Goal: Task Accomplishment & Management: Use online tool/utility

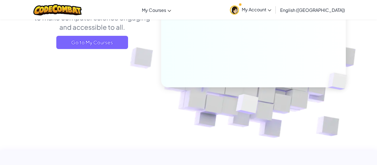
scroll to position [93, 0]
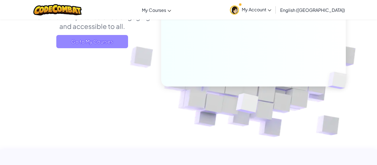
click at [122, 47] on span "Go to My Courses" at bounding box center [92, 41] width 72 height 13
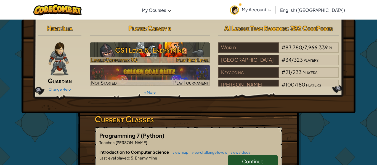
click at [205, 60] on span "Play Next Level" at bounding box center [192, 60] width 32 height 6
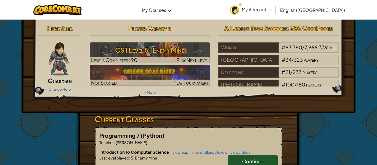
click at [249, 114] on h3 "Current Classes" at bounding box center [189, 119] width 188 height 12
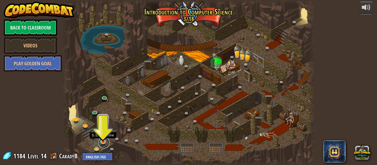
click at [104, 143] on link at bounding box center [103, 142] width 11 height 11
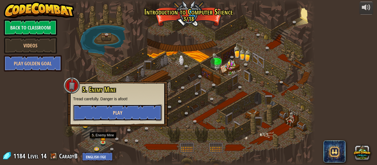
click at [133, 113] on button "Play" at bounding box center [117, 113] width 89 height 17
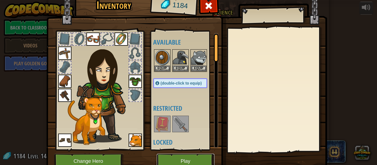
click at [194, 158] on button "Play" at bounding box center [186, 161] width 58 height 15
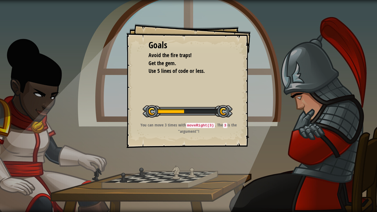
click at [194, 99] on div "Goals Avoid the fire traps! Get the gem. Use 5 lines of code or less. Start Lev…" at bounding box center [188, 86] width 124 height 124
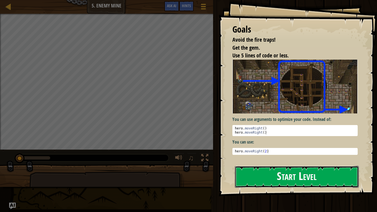
click at [299, 165] on button "Start Level" at bounding box center [297, 177] width 124 height 22
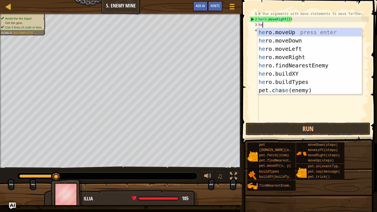
type textarea "her"
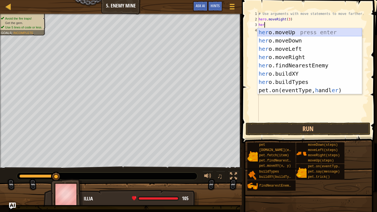
click at [304, 34] on div "her o.moveUp press enter her o.moveDown press enter her o.moveLeft press enter …" at bounding box center [309, 69] width 104 height 83
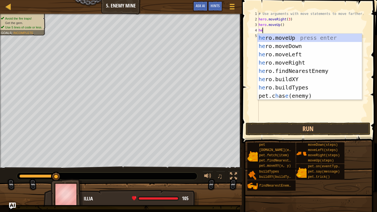
scroll to position [2, 1]
type textarea "hero"
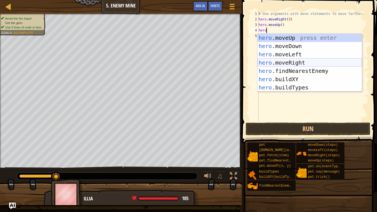
click at [305, 60] on div "hero .moveUp press enter hero .moveDown press enter hero .moveLeft press enter …" at bounding box center [309, 71] width 104 height 74
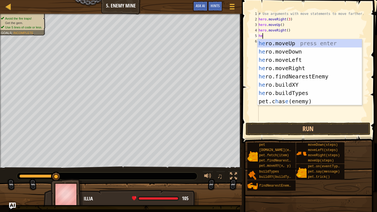
type textarea "hero"
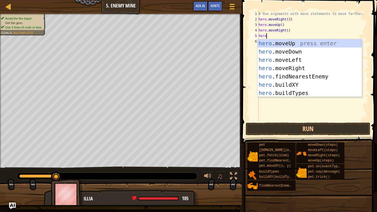
scroll to position [2, 1]
click at [323, 53] on div "hero .moveUp press enter hero .moveDown press enter hero .moveLeft press enter …" at bounding box center [309, 76] width 104 height 74
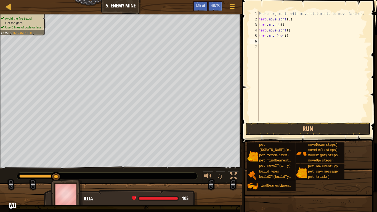
scroll to position [2, 0]
click at [285, 37] on div "# Use arguments with move statements to move farther. hero . moveRight ( 3 ) he…" at bounding box center [312, 71] width 111 height 121
type textarea "hero.moveDown(3)"
click at [286, 39] on div "# Use arguments with move statements to move farther. hero . moveRight ( 3 ) he…" at bounding box center [312, 71] width 111 height 121
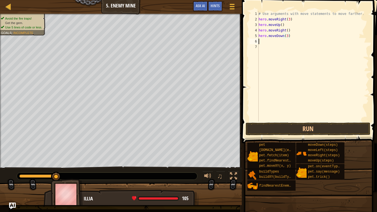
scroll to position [2, 0]
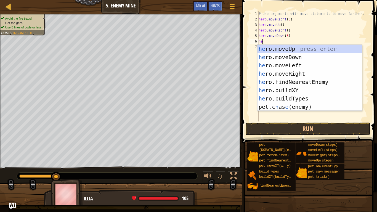
type textarea "hero"
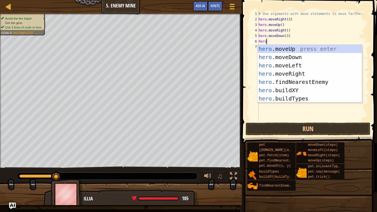
scroll to position [2, 1]
click at [293, 71] on div "hero .moveUp press enter hero .moveDown press enter hero .moveLeft press enter …" at bounding box center [309, 82] width 104 height 74
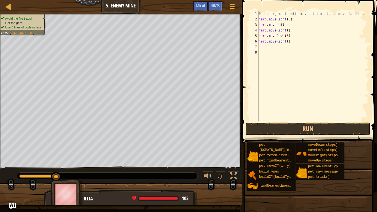
click at [287, 40] on div "# Use arguments with move statements to move farther. hero . moveRight ( 3 ) he…" at bounding box center [312, 71] width 111 height 121
type textarea "hero.moveRight(2)"
click at [308, 131] on button "Run" at bounding box center [307, 128] width 125 height 13
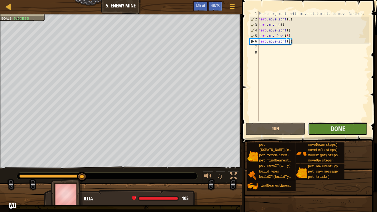
click at [349, 129] on button "Done" at bounding box center [338, 128] width 60 height 13
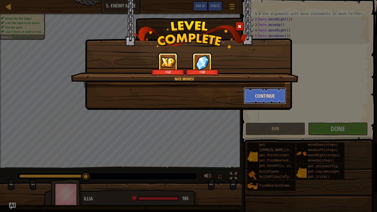
click at [265, 100] on button "Continue" at bounding box center [264, 95] width 43 height 17
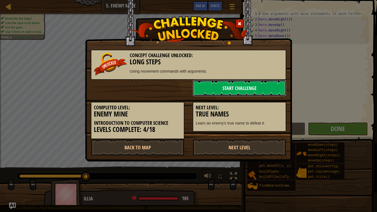
click at [247, 93] on link "Start Challenge" at bounding box center [238, 88] width 93 height 17
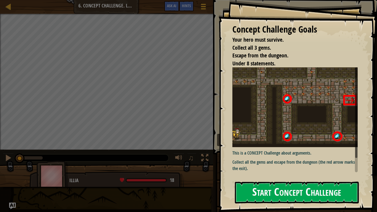
click at [267, 165] on button "Start Concept Challenge" at bounding box center [297, 192] width 124 height 22
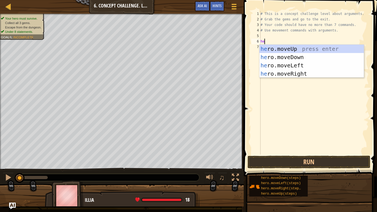
type textarea "hero"
click at [322, 74] on div "hero .moveUp press enter hero .moveDown press enter hero .moveLeft press enter …" at bounding box center [311, 70] width 104 height 50
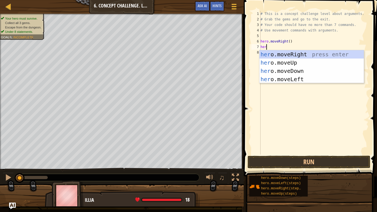
type textarea "hero"
click at [320, 56] on div "hero .moveUp press enter hero .moveDown press enter hero .moveLeft press enter …" at bounding box center [311, 75] width 104 height 50
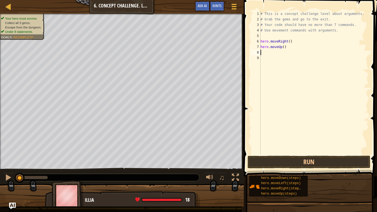
scroll to position [2, 0]
click at [283, 47] on div "# This is a concept challenge level about arguments. # Grab the gems and go to …" at bounding box center [313, 88] width 109 height 154
type textarea "hero.moveUp(3)"
click at [284, 55] on div "# This is a concept challenge level about arguments. # Grab the gems and go to …" at bounding box center [313, 88] width 109 height 154
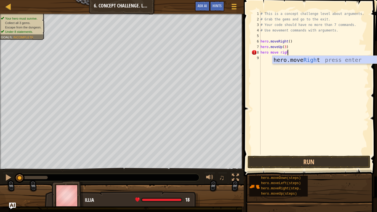
scroll to position [2, 4]
type textarea "hero move right"
click at [296, 61] on div "hero.move Right press enter" at bounding box center [324, 68] width 104 height 25
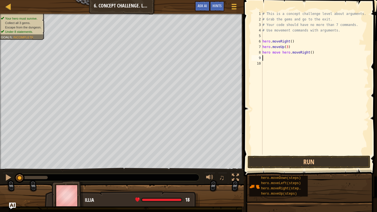
scroll to position [2, 0]
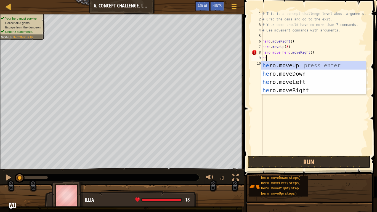
type textarea "her"
click at [298, 73] on div "her o.moveUp press enter her o.moveDown press enter her o.moveLeft press enter …" at bounding box center [313, 86] width 104 height 50
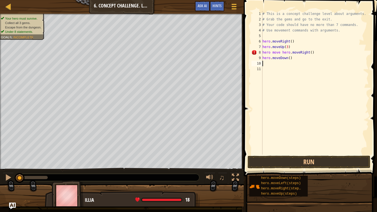
click at [289, 59] on div "# This is a concept challenge level about arguments. # Grab the gems and go to …" at bounding box center [314, 88] width 107 height 154
click at [306, 165] on button "Run" at bounding box center [308, 162] width 123 height 13
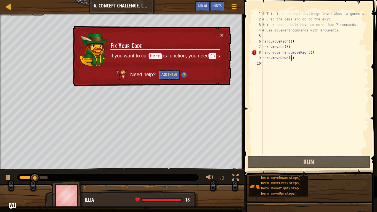
click at [295, 59] on div "# This is a concept challenge level about arguments. # Grab the gems and go to …" at bounding box center [314, 88] width 107 height 154
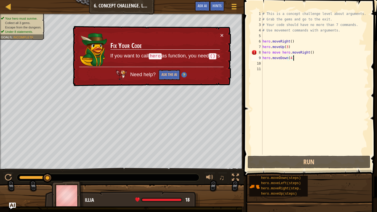
click at [282, 53] on div "# This is a concept challenge level about arguments. # Grab the gems and go to …" at bounding box center [314, 88] width 107 height 154
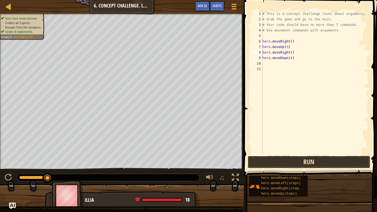
click at [306, 165] on button "Run" at bounding box center [308, 162] width 123 height 13
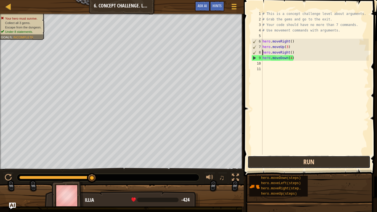
click at [334, 163] on button "Run" at bounding box center [308, 162] width 123 height 13
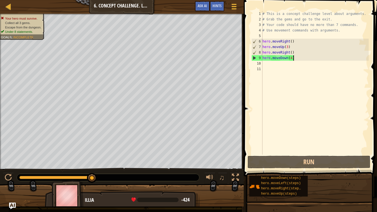
click at [296, 56] on div "# This is a concept challenge level about arguments. # Grab the gems and go to …" at bounding box center [314, 88] width 107 height 154
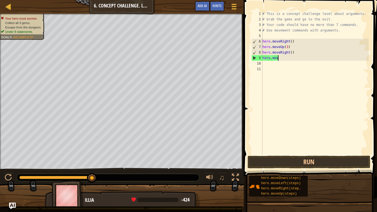
scroll to position [2, 1]
type textarea "h"
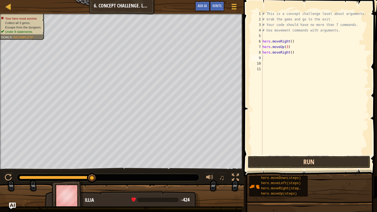
click at [307, 165] on button "Run" at bounding box center [308, 162] width 123 height 13
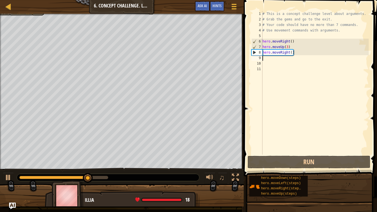
click at [290, 53] on div "# This is a concept challenge level about arguments. # Grab the gems and go to …" at bounding box center [314, 88] width 107 height 154
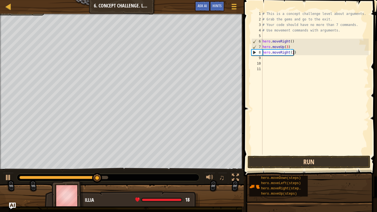
type textarea "hero.moveRight(2)"
click at [309, 160] on button "Run" at bounding box center [308, 162] width 123 height 13
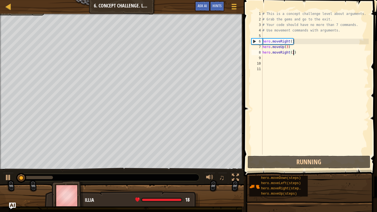
click at [294, 58] on div "# This is a concept challenge level about arguments. # Grab the gems and go to …" at bounding box center [314, 88] width 107 height 154
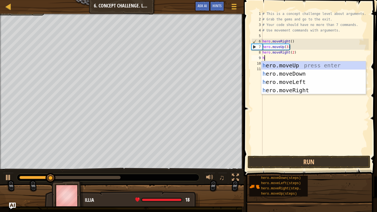
type textarea "her"
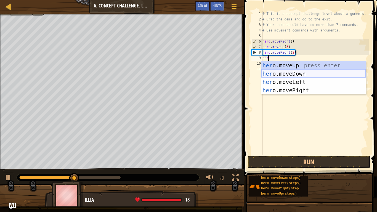
click at [298, 73] on div "her o.moveUp press enter her o.moveDown press enter her o.moveLeft press enter …" at bounding box center [313, 86] width 104 height 50
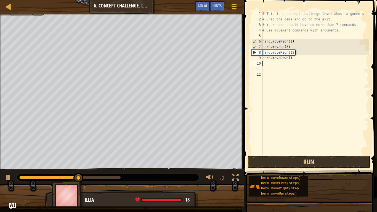
scroll to position [2, 0]
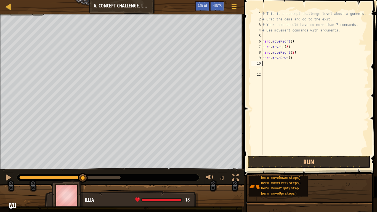
click at [294, 126] on div "# This is a concept challenge level about arguments. # Grab the gems and go to …" at bounding box center [314, 88] width 107 height 154
click at [300, 164] on button "Run" at bounding box center [308, 162] width 123 height 13
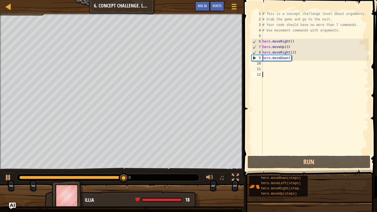
click at [282, 62] on div "# This is a concept challenge level about arguments. # Grab the gems and go to …" at bounding box center [314, 88] width 107 height 154
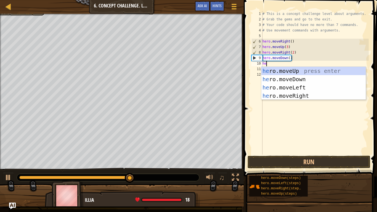
type textarea "hero"
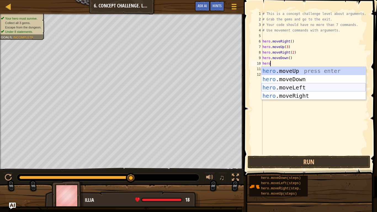
click at [292, 87] on div "hero .moveUp press enter hero .moveDown press enter hero .moveLeft press enter …" at bounding box center [313, 92] width 104 height 50
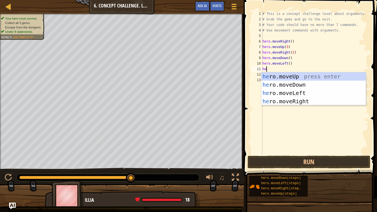
type textarea "hero"
click at [295, 86] on div "hero .moveUp press enter hero .moveDown press enter hero .moveLeft press enter …" at bounding box center [313, 97] width 104 height 50
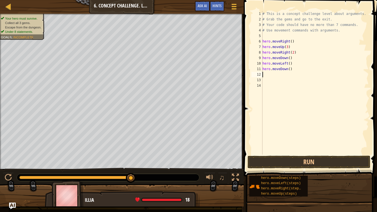
click at [290, 71] on div "# This is a concept challenge level about arguments. # Grab the gems and go to …" at bounding box center [314, 88] width 107 height 154
type textarea "hero.moveDown(2)"
click at [288, 75] on div "# This is a concept challenge level about arguments. # Grab the gems and go to …" at bounding box center [314, 88] width 107 height 154
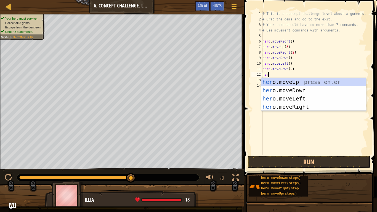
scroll to position [2, 1]
type textarea "hero"
click at [297, 106] on div "hero .moveUp press enter hero .moveDown press enter hero .moveLeft press enter …" at bounding box center [313, 103] width 104 height 50
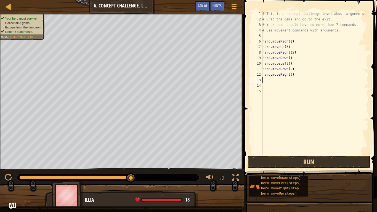
scroll to position [2, 0]
click at [291, 74] on div "# This is a concept challenge level about arguments. # Grab the gems and go to …" at bounding box center [314, 88] width 107 height 154
type textarea "hero.moveRight(2)"
click at [307, 165] on button "Run" at bounding box center [308, 162] width 123 height 13
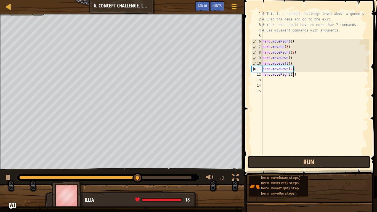
click at [306, 165] on button "Run" at bounding box center [308, 162] width 123 height 13
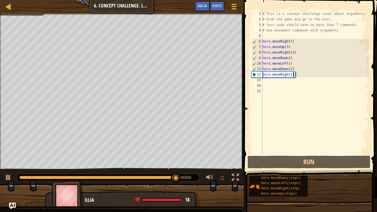
click at [286, 84] on div "# This is a concept challenge level about arguments. # Grab the gems and go to …" at bounding box center [314, 88] width 107 height 154
click at [294, 82] on div "# This is a concept challenge level about arguments. # Grab the gems and go to …" at bounding box center [314, 88] width 107 height 154
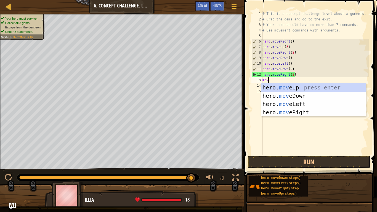
type textarea "mov"
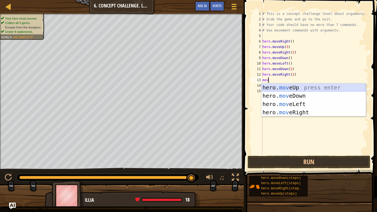
click at [295, 88] on div "hero. mov eUp press enter hero. mov eDown press enter hero. mov eLeft press ent…" at bounding box center [313, 108] width 104 height 50
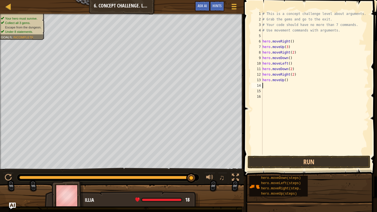
scroll to position [2, 0]
click at [285, 80] on div "# This is a concept challenge level about arguments. # Grab the gems and go to …" at bounding box center [314, 88] width 107 height 154
type textarea "hero.moveUp(2)"
click at [284, 86] on div "# This is a concept challenge level about arguments. # Grab the gems and go to …" at bounding box center [314, 88] width 107 height 154
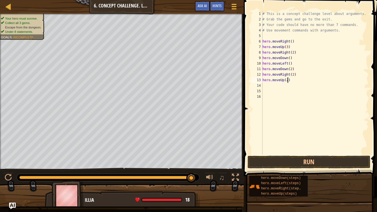
scroll to position [2, 0]
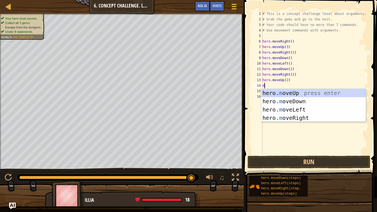
type textarea "mov"
click at [286, 117] on div "hero. mov eUp press enter hero. mov eDown press enter hero. mov eLeft press ent…" at bounding box center [313, 114] width 104 height 50
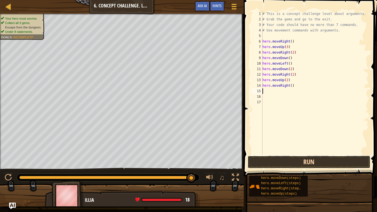
click at [294, 165] on button "Run" at bounding box center [308, 162] width 123 height 13
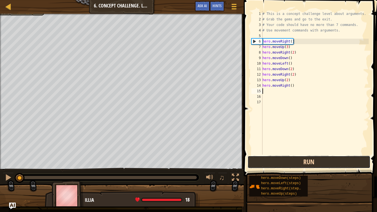
click at [294, 165] on button "Run" at bounding box center [308, 162] width 123 height 13
click at [294, 165] on button "Running" at bounding box center [308, 162] width 123 height 13
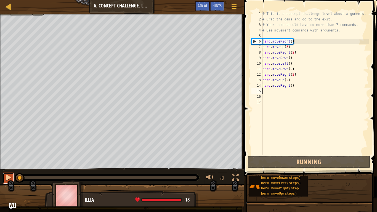
click at [5, 165] on div at bounding box center [8, 177] width 7 height 7
click at [61, 165] on img at bounding box center [68, 195] width 32 height 31
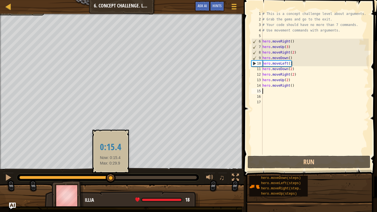
drag, startPoint x: 34, startPoint y: 177, endPoint x: 184, endPoint y: 183, distance: 150.7
click at [184, 165] on div "♫" at bounding box center [121, 176] width 243 height 17
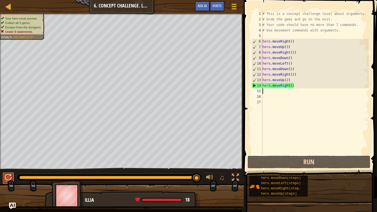
click at [9, 165] on div at bounding box center [8, 177] width 7 height 7
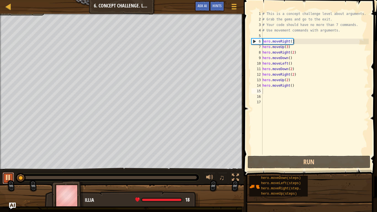
click at [9, 165] on div at bounding box center [8, 177] width 7 height 7
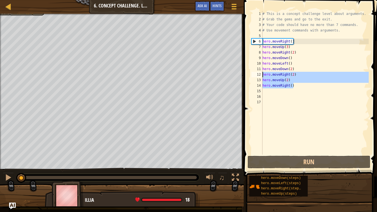
drag, startPoint x: 294, startPoint y: 87, endPoint x: 259, endPoint y: 75, distance: 37.8
click at [259, 75] on div "1 2 3 4 5 6 7 8 9 10 11 12 13 14 15 16 17 # This is a concept challenge level a…" at bounding box center [309, 82] width 118 height 143
type textarea "hero.moveRight(2) hero.moveUp(2)"
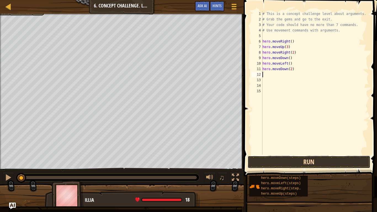
click at [301, 164] on button "Run" at bounding box center [308, 162] width 123 height 13
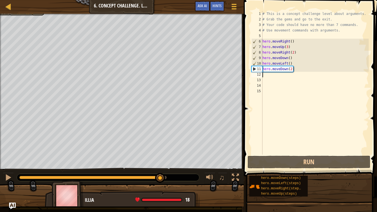
drag, startPoint x: 28, startPoint y: 176, endPoint x: 175, endPoint y: 192, distance: 148.2
click at [175, 165] on div "Your hero must survive. Collect all 3 gems. Escape from the dungeon. Under 8 st…" at bounding box center [188, 110] width 377 height 192
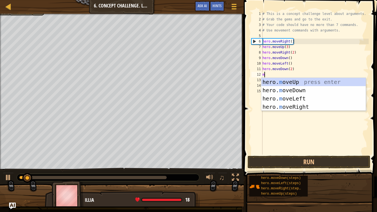
type textarea "mov"
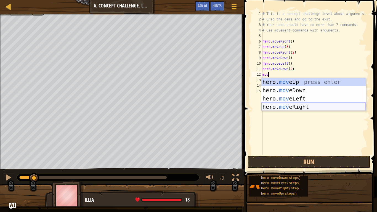
click at [328, 107] on div "hero. mov eUp press enter hero. mov eDown press enter hero. mov eLeft press ent…" at bounding box center [313, 103] width 104 height 50
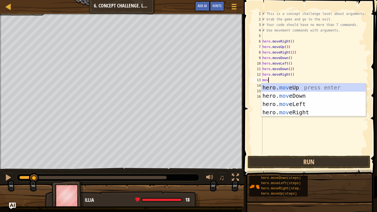
type textarea "move"
click at [316, 87] on div "hero. move Up press enter hero. move Down press enter hero. move Left press ent…" at bounding box center [313, 108] width 104 height 50
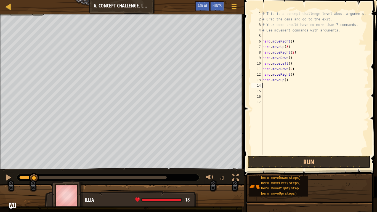
scroll to position [2, 0]
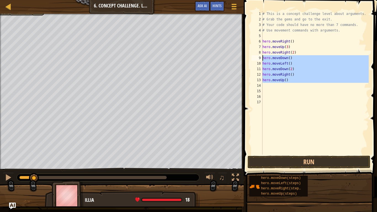
drag, startPoint x: 304, startPoint y: 87, endPoint x: 263, endPoint y: 59, distance: 49.5
click at [263, 59] on div "# This is a concept challenge level about arguments. # Grab the gems and go to …" at bounding box center [314, 88] width 107 height 154
click at [288, 78] on div "# This is a concept challenge level about arguments. # Grab the gems and go to …" at bounding box center [314, 82] width 107 height 143
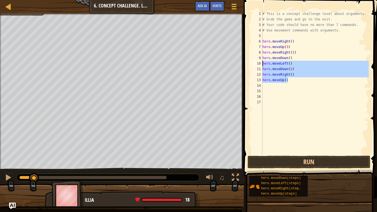
drag, startPoint x: 290, startPoint y: 81, endPoint x: 262, endPoint y: 66, distance: 31.6
click at [262, 66] on div "hero.moveUp() 1 2 3 4 5 6 7 8 9 10 11 12 13 14 15 16 17 # This is a concept cha…" at bounding box center [309, 82] width 118 height 143
type textarea "hero.moveLeft() hero.moveDown(2)"
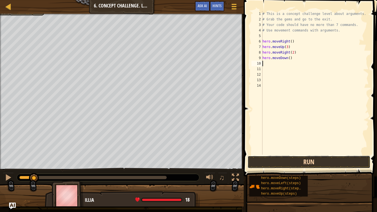
click at [313, 157] on button "Run" at bounding box center [308, 162] width 123 height 13
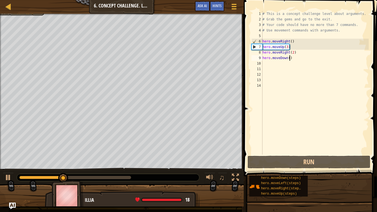
click at [289, 59] on div "# This is a concept challenge level about arguments. # Grab the gems and go to …" at bounding box center [314, 88] width 107 height 154
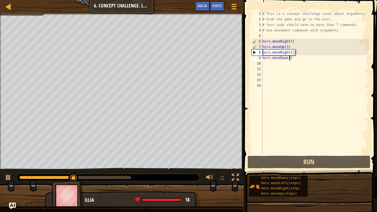
scroll to position [2, 4]
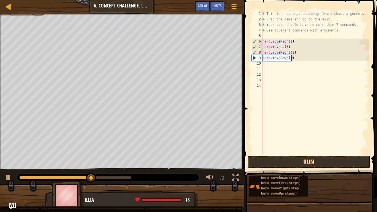
type textarea "hero.moveDown(3)"
click at [313, 159] on button "Run" at bounding box center [308, 162] width 123 height 13
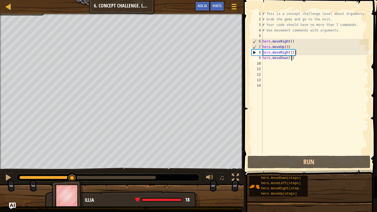
drag, startPoint x: 21, startPoint y: 178, endPoint x: 164, endPoint y: 177, distance: 143.4
click at [164, 165] on div at bounding box center [108, 177] width 182 height 7
click at [284, 63] on div "# This is a concept challenge level about arguments. # Grab the gems and go to …" at bounding box center [314, 88] width 107 height 154
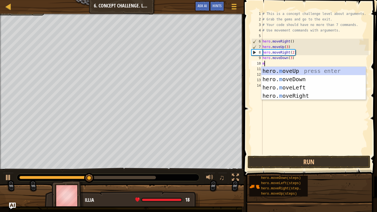
type textarea "mov"
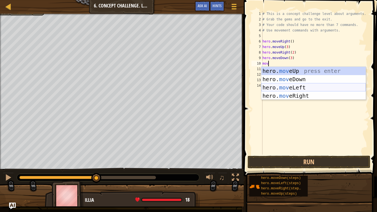
click at [294, 88] on div "hero. mov eUp press enter hero. mov eDown press enter hero. mov eLeft press ent…" at bounding box center [313, 92] width 104 height 50
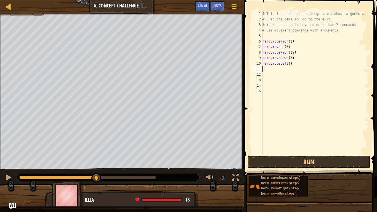
scroll to position [2, 0]
type textarea "m"
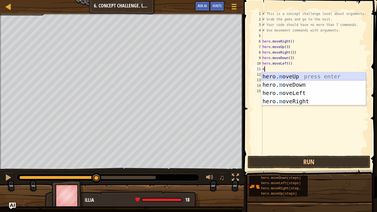
click at [289, 75] on div "hero. m oveUp press enter hero. m oveDown press enter hero. m oveLeft press ent…" at bounding box center [313, 97] width 104 height 50
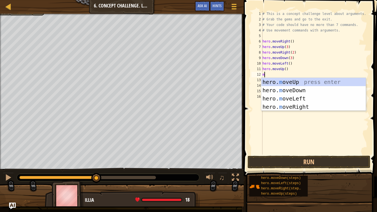
type textarea "mo"
click at [295, 105] on div "hero. mo veUp press enter hero. mo veDown press enter hero. mo veLeft press ent…" at bounding box center [313, 103] width 104 height 50
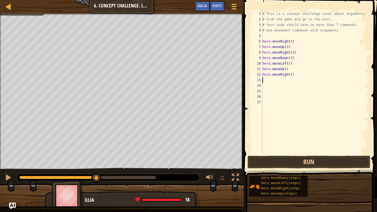
scroll to position [2, 0]
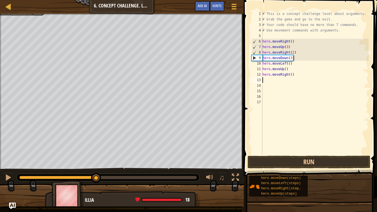
click at [286, 69] on div "# This is a concept challenge level about arguments. # Grab the gems and go to …" at bounding box center [314, 88] width 107 height 154
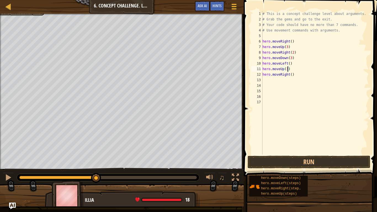
click at [292, 75] on div "# This is a concept challenge level about arguments. # Grab the gems and go to …" at bounding box center [314, 88] width 107 height 154
click at [329, 159] on button "Run" at bounding box center [308, 162] width 123 height 13
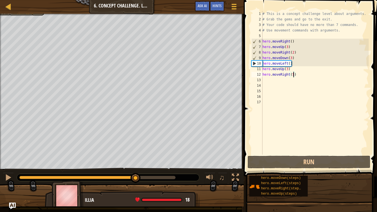
click at [71, 156] on div "Your hero must survive. Collect all 3 gems. Escape from the dungeon. Under 8 st…" at bounding box center [188, 110] width 377 height 192
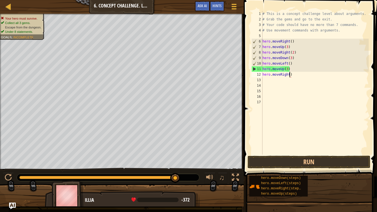
scroll to position [2, 4]
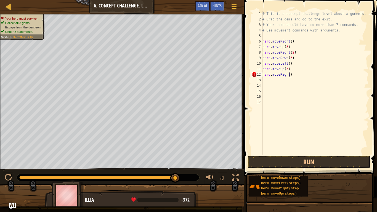
click at [288, 70] on div "# This is a concept challenge level about arguments. # Grab the gems and go to …" at bounding box center [314, 88] width 107 height 154
click at [291, 165] on span at bounding box center [311, 80] width 138 height 192
click at [289, 165] on button "Run" at bounding box center [308, 162] width 123 height 13
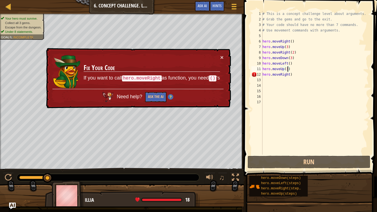
drag, startPoint x: 26, startPoint y: 178, endPoint x: 138, endPoint y: 178, distance: 111.4
click at [138, 165] on div at bounding box center [108, 177] width 182 height 7
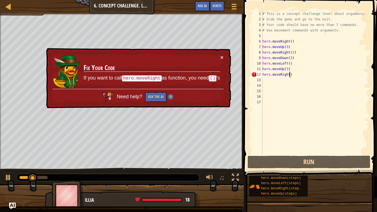
click at [289, 75] on div "# This is a concept challenge level about arguments. # Grab the gems and go to …" at bounding box center [314, 88] width 107 height 154
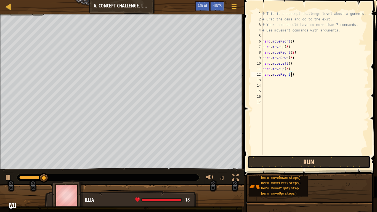
click at [314, 165] on button "Run" at bounding box center [308, 162] width 123 height 13
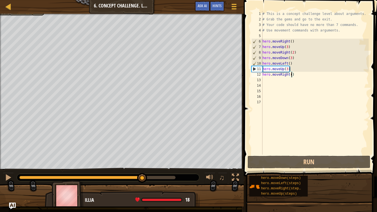
click at [141, 165] on div "Your hero must survive. Collect all 3 gems. Escape from the dungeon. Under 8 st…" at bounding box center [188, 110] width 377 height 192
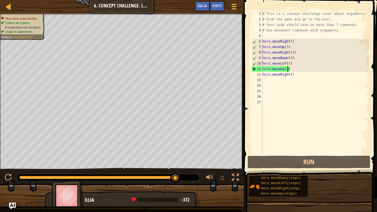
click at [287, 70] on div "# This is a concept challenge level about arguments. # Grab the gems and go to …" at bounding box center [314, 88] width 107 height 154
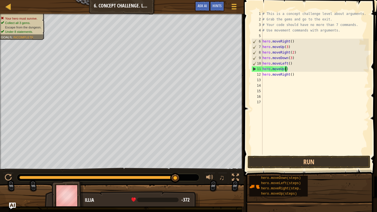
scroll to position [2, 4]
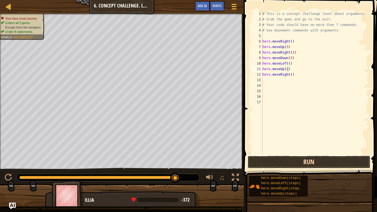
click at [313, 161] on button "Run" at bounding box center [308, 162] width 123 height 13
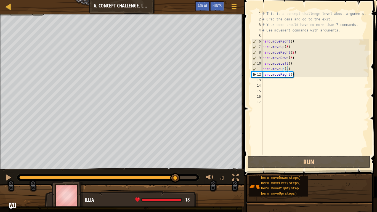
drag, startPoint x: 31, startPoint y: 177, endPoint x: 127, endPoint y: 183, distance: 96.4
click at [127, 165] on div "♫" at bounding box center [121, 176] width 243 height 17
click at [291, 75] on div "# This is a concept challenge level about arguments. # Grab the gems and go to …" at bounding box center [314, 88] width 107 height 154
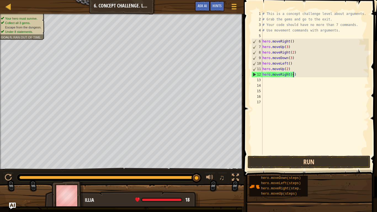
type textarea "hero.moveRight(4)"
click at [312, 164] on button "Run" at bounding box center [308, 162] width 123 height 13
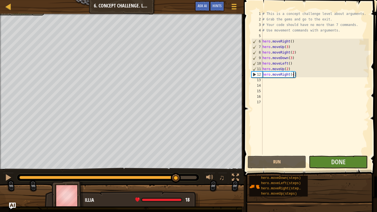
drag, startPoint x: 76, startPoint y: 174, endPoint x: 187, endPoint y: 181, distance: 110.5
click at [181, 165] on div at bounding box center [176, 178] width 10 height 10
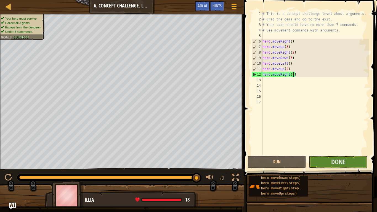
click at [352, 165] on div "hero.moveDown(steps) hero.moveLeft(steps) hero.moveRight(steps) hero.moveUp(ste…" at bounding box center [311, 186] width 124 height 22
click at [322, 161] on button "Done" at bounding box center [338, 162] width 58 height 13
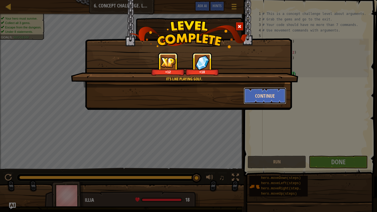
click at [268, 99] on button "Continue" at bounding box center [264, 95] width 43 height 17
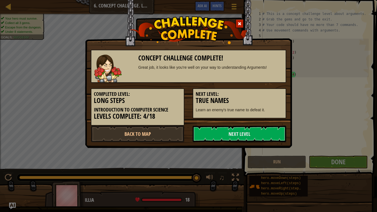
click at [264, 97] on h3 "True Names" at bounding box center [238, 100] width 87 height 7
click at [251, 129] on link "Next Level" at bounding box center [238, 133] width 93 height 17
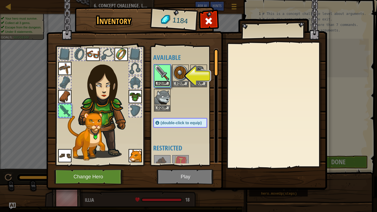
click at [159, 85] on button "Equip" at bounding box center [161, 84] width 15 height 6
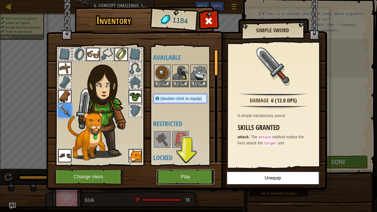
click at [192, 165] on button "Play" at bounding box center [186, 176] width 58 height 15
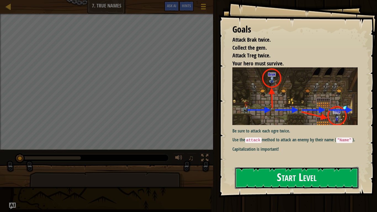
click at [295, 165] on button "Start Level" at bounding box center [297, 178] width 124 height 22
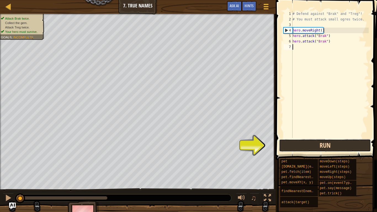
click at [322, 148] on button "Run" at bounding box center [325, 145] width 92 height 13
click at [320, 147] on button "Running" at bounding box center [325, 145] width 92 height 13
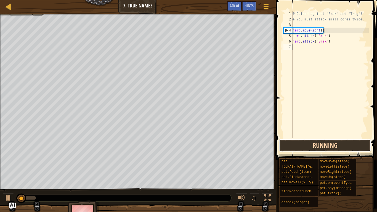
click at [320, 147] on button "Running" at bounding box center [325, 145] width 92 height 13
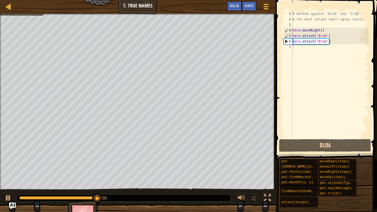
drag, startPoint x: 77, startPoint y: 200, endPoint x: 110, endPoint y: 205, distance: 33.5
click at [110, 165] on div "Attack Brak twice. Collect the gem. Attack Treg twice. Your hero must survive. …" at bounding box center [188, 120] width 377 height 213
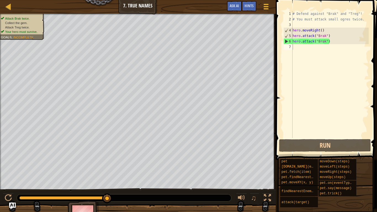
click at [310, 47] on div "# Defend against "Brak" and "Treg"! # You must attack small ogres twice. hero .…" at bounding box center [329, 80] width 77 height 138
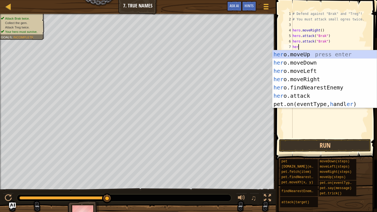
scroll to position [2, 0]
type textarea "h"
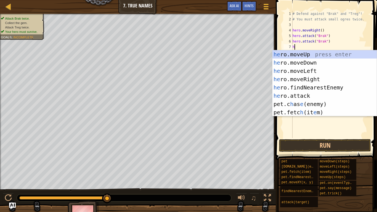
scroll to position [2, 0]
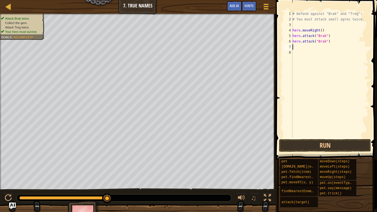
click at [325, 43] on div "# Defend against "Brak" and "Treg"! # You must attack small ogres twice. hero .…" at bounding box center [329, 80] width 77 height 138
click at [341, 152] on span at bounding box center [327, 72] width 106 height 176
click at [341, 151] on button "Run" at bounding box center [325, 145] width 92 height 13
type textarea "hero.attack("Brak")"
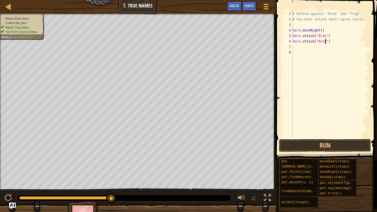
click at [326, 48] on div "# Defend against "Brak" and "Treg"! # You must attack small ogres twice. hero .…" at bounding box center [329, 80] width 77 height 138
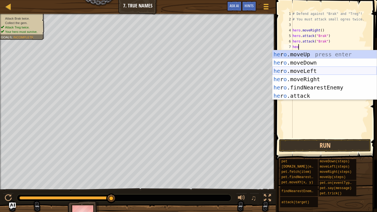
scroll to position [2, 0]
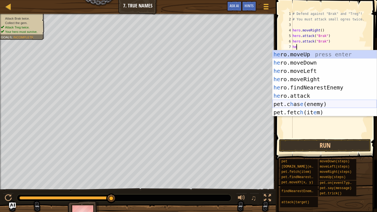
click at [324, 104] on div "he ro.moveUp press enter he ro.moveDown press enter he ro.moveLeft press enter …" at bounding box center [324, 91] width 104 height 83
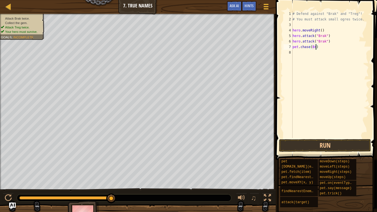
scroll to position [2, 4]
click at [337, 149] on button "Run" at bounding box center [325, 145] width 92 height 13
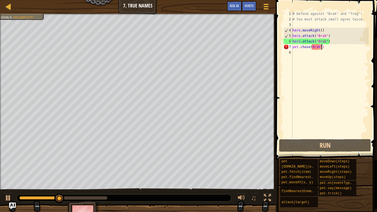
scroll to position [2, 4]
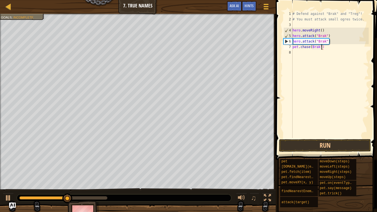
click at [313, 49] on div "# Defend against "Brak" and "Treg"! # You must attack small ogres twice. hero .…" at bounding box center [329, 80] width 77 height 138
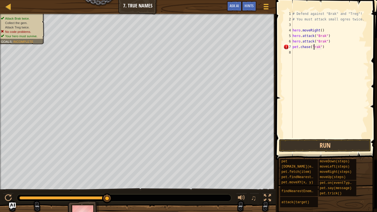
scroll to position [2, 3]
type textarea "[DOMAIN_NAME]("Brak")"
click at [352, 145] on button "Run" at bounding box center [325, 145] width 92 height 13
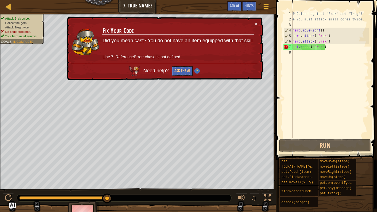
click at [328, 52] on div "# Defend against "Brak" and "Treg"! # You must attack small ogres twice. hero .…" at bounding box center [329, 80] width 77 height 138
click at [331, 46] on div "# Defend against "Brak" and "Treg"! # You must attack small ogres twice. hero .…" at bounding box center [329, 80] width 77 height 138
type textarea "[DOMAIN_NAME]("Brak")"
drag, startPoint x: 325, startPoint y: 48, endPoint x: 293, endPoint y: 48, distance: 31.7
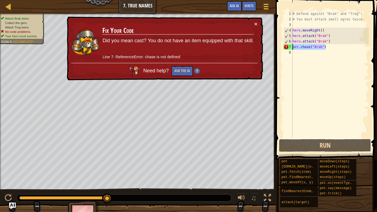
click at [293, 48] on div "# Defend against "Brak" and "Treg"! # You must attack small ogres twice. hero .…" at bounding box center [329, 80] width 77 height 138
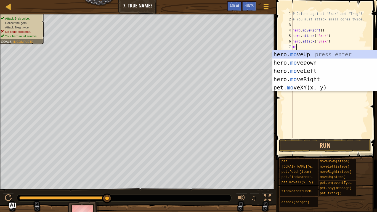
type textarea "mov"
click at [321, 77] on div "hero. mov eUp press enter hero. mov eDown press enter hero. mov eLeft press ent…" at bounding box center [324, 79] width 104 height 58
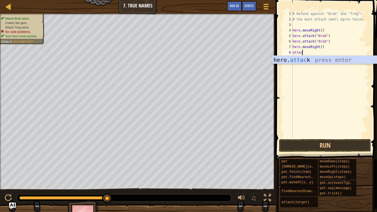
scroll to position [2, 1]
click at [323, 62] on div "hero. attack press enter" at bounding box center [324, 68] width 104 height 25
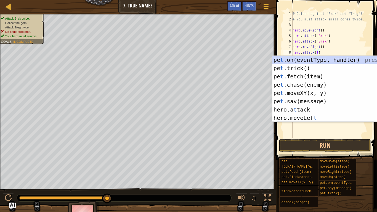
scroll to position [2, 4]
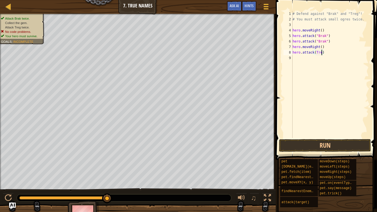
type textarea "hero.attack(Treg)"
drag, startPoint x: 326, startPoint y: 53, endPoint x: 290, endPoint y: 55, distance: 36.7
click at [290, 55] on div "hero.attack(Treg) 1 2 3 4 5 6 7 8 9 # Defend against "Brak" and "Treg"! # You m…" at bounding box center [325, 74] width 86 height 127
click at [296, 57] on div "# Defend against "Brak" and "Treg"! # You must attack small ogres twice. hero .…" at bounding box center [329, 80] width 77 height 138
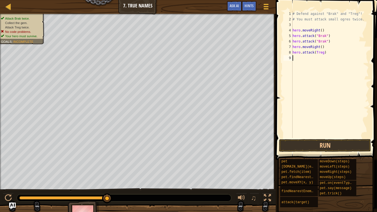
scroll to position [2, 0]
paste textarea "hero.attack(Treg)"
type textarea "hero.attack(Treg)"
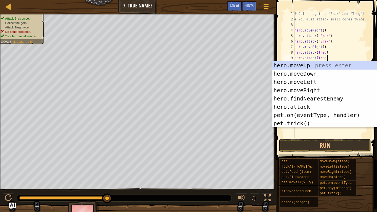
click at [337, 59] on div "# Defend against "Brak" and "Treg"! # You must attack small ogres twice. hero .…" at bounding box center [330, 80] width 75 height 138
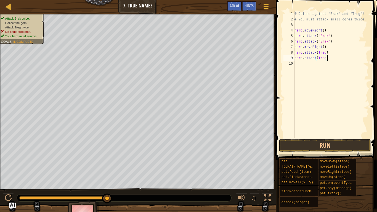
click at [311, 65] on div "# Defend against "Brak" and "Treg"! # You must attack small ogres twice. hero .…" at bounding box center [330, 80] width 75 height 138
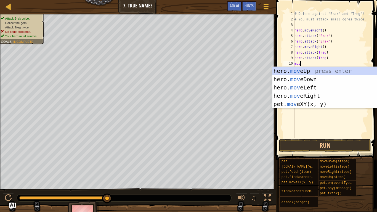
type textarea "move"
click at [317, 98] on div "hero. move Up press enter hero. move Down press enter hero. move Left press ent…" at bounding box center [324, 96] width 104 height 58
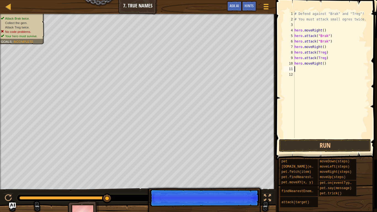
scroll to position [2, 0]
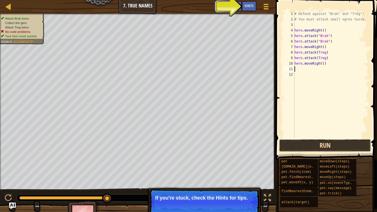
click at [324, 142] on button "Run" at bounding box center [325, 145] width 92 height 13
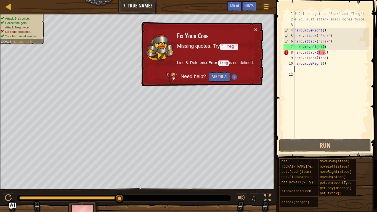
click at [323, 52] on div "# Defend against "Brak" and "Treg"! # You must attack small ogres twice. hero .…" at bounding box center [330, 80] width 75 height 138
click at [324, 53] on div "# Defend against "Brak" and "Treg"! # You must attack small ogres twice. hero .…" at bounding box center [330, 80] width 75 height 138
click at [322, 58] on div "# Defend against "Brak" and "Treg"! # You must attack small ogres twice. hero .…" at bounding box center [330, 80] width 75 height 138
drag, startPoint x: 328, startPoint y: 47, endPoint x: 293, endPoint y: 48, distance: 34.7
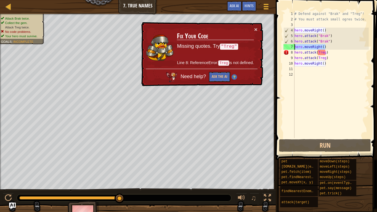
click at [293, 48] on div "hero.attack(Treg) 1 2 3 4 5 6 7 8 9 10 11 12 # Defend against "Brak" and "Treg"…" at bounding box center [325, 74] width 86 height 127
type textarea "hero.moveRight()"
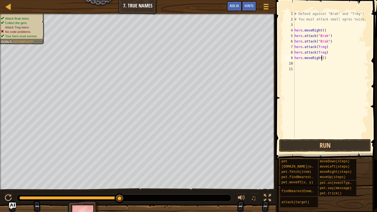
click at [322, 60] on div "# Defend against "Brak" and "Treg"! # You must attack small ogres twice. hero .…" at bounding box center [330, 80] width 75 height 138
click at [324, 60] on div "# Defend against "Brak" and "Treg"! # You must attack small ogres twice. hero .…" at bounding box center [330, 80] width 75 height 138
click at [336, 142] on button "Run" at bounding box center [325, 145] width 92 height 13
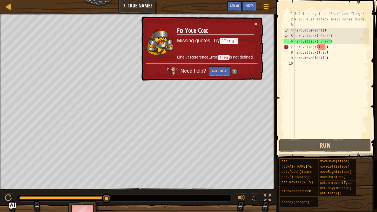
click at [317, 47] on div "# Defend against "Brak" and "Treg"! # You must attack small ogres twice. hero .…" at bounding box center [330, 80] width 75 height 138
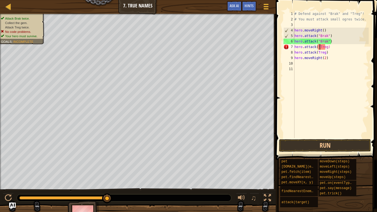
scroll to position [2, 4]
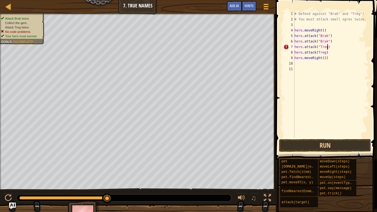
click at [326, 47] on div "# Defend against "Brak" and "Treg"! # You must attack small ogres twice. hero .…" at bounding box center [330, 80] width 75 height 138
click at [317, 52] on div "# Defend against "Brak" and "Treg"! # You must attack small ogres twice. hero .…" at bounding box center [330, 80] width 75 height 138
click at [326, 52] on div "# Defend against "Brak" and "Treg"! # You must attack small ogres twice. hero .…" at bounding box center [330, 80] width 75 height 138
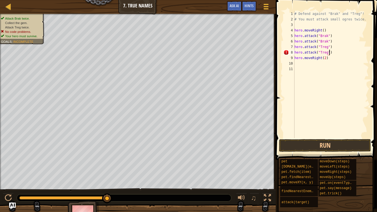
scroll to position [2, 5]
type textarea "hero.attack("Treg")"
click at [341, 146] on button "Run" at bounding box center [325, 145] width 92 height 13
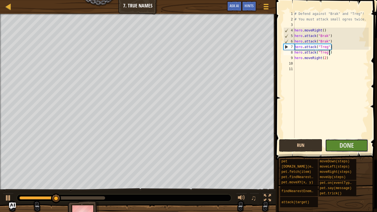
click at [341, 146] on span "Done" at bounding box center [346, 145] width 14 height 9
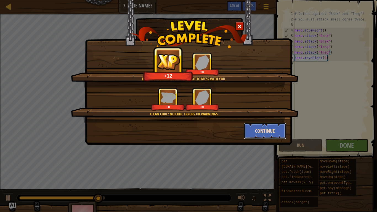
click at [272, 133] on button "Continue" at bounding box center [264, 130] width 43 height 17
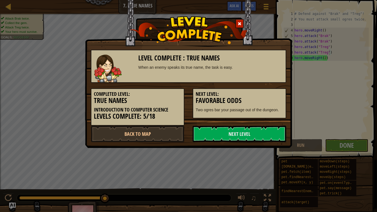
click at [272, 133] on link "Next Level" at bounding box center [238, 133] width 93 height 17
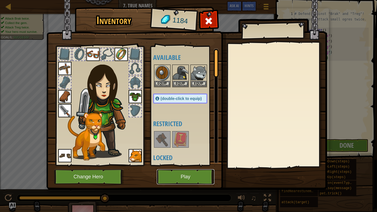
click at [184, 165] on button "Play" at bounding box center [186, 176] width 58 height 15
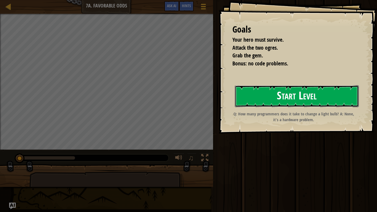
click at [272, 95] on button "Start Level" at bounding box center [297, 96] width 124 height 22
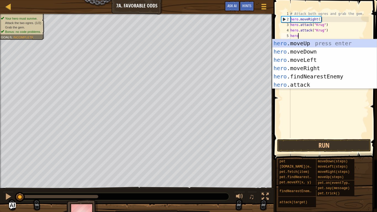
scroll to position [2, 1]
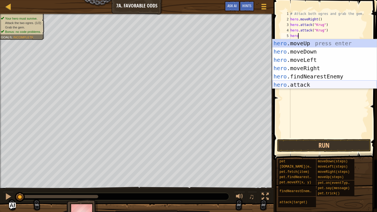
click at [317, 84] on div "hero .moveUp press enter hero .moveDown press enter hero .moveLeft press enter …" at bounding box center [324, 72] width 104 height 66
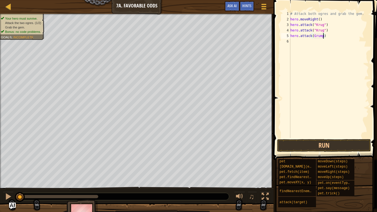
scroll to position [2, 5]
type textarea "hero.attack("Grump")"
click at [307, 44] on div "# Attack both ogres and grab the gem. hero . moveRight ( ) hero . attack ( "[PE…" at bounding box center [328, 80] width 79 height 138
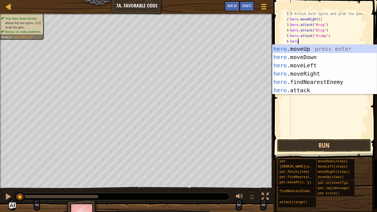
scroll to position [2, 1]
click at [319, 91] on div "hero .moveUp press enter hero .moveDown press enter hero .moveLeft press enter …" at bounding box center [324, 78] width 104 height 66
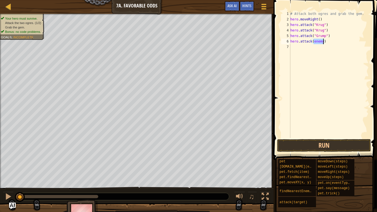
scroll to position [2, 4]
type textarea "hero.attack("Grump")"
click at [335, 151] on button "Run" at bounding box center [324, 145] width 94 height 13
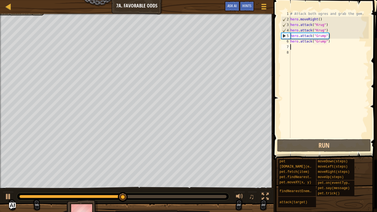
click at [333, 36] on div "# Attack both ogres and grab the gem. hero . moveRight ( ) hero . attack ( "[PE…" at bounding box center [328, 80] width 79 height 138
type textarea "hero.attack("Grump")"
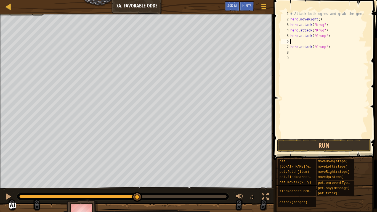
click at [335, 30] on div "# Attack both ogres and grab the gem. hero . moveRight ( ) hero . attack ( "[PE…" at bounding box center [328, 80] width 79 height 138
type textarea "hero.attack("Krug")"
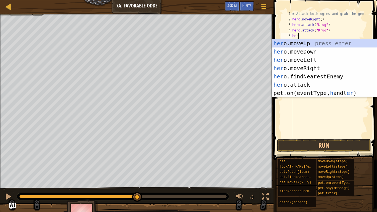
type textarea "hero"
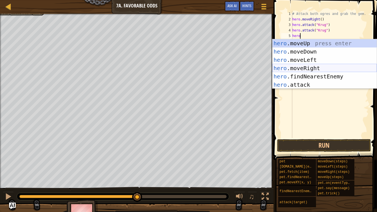
click at [334, 70] on div "hero .moveUp press enter hero .moveDown press enter hero .moveLeft press enter …" at bounding box center [324, 72] width 104 height 66
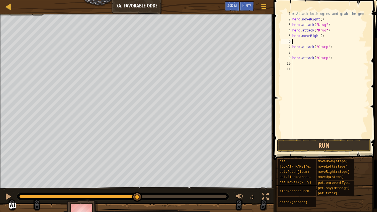
scroll to position [2, 0]
type textarea "j"
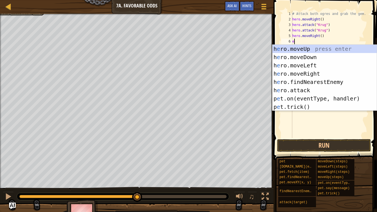
type textarea "e"
type textarea "her"
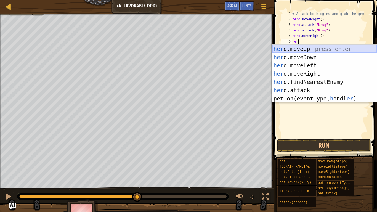
click at [325, 52] on div "her o.moveUp press enter her o.moveDown press enter her o.moveLeft press enter …" at bounding box center [324, 82] width 104 height 74
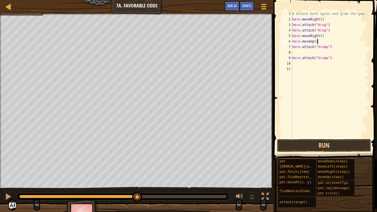
click at [296, 56] on div "# Attack both ogres and grab the gem. hero . moveRight ( ) hero . attack ( "[PE…" at bounding box center [329, 80] width 77 height 138
type textarea "hero.attack("Grump")"
click at [299, 53] on div "# Attack both ogres and grab the gem. hero . moveRight ( ) hero . attack ( "[PE…" at bounding box center [329, 80] width 77 height 138
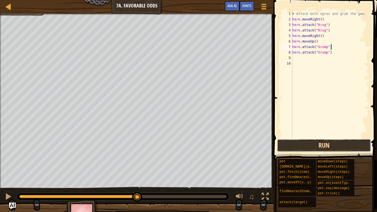
click at [296, 151] on button "Run" at bounding box center [324, 145] width 94 height 13
click at [297, 146] on button "Running" at bounding box center [324, 145] width 94 height 13
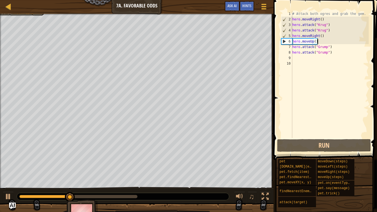
click at [322, 42] on div "# Attack both ogres and grab the gem. hero . moveRight ( ) hero . attack ( "[PE…" at bounding box center [329, 80] width 77 height 138
type textarea "hero.moveUp()"
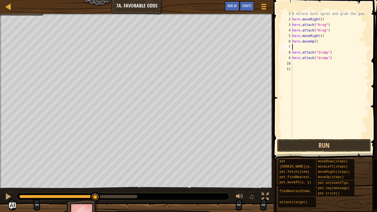
type textarea "h"
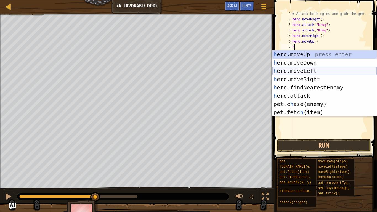
click at [322, 71] on div "h ero.moveUp press enter h ero.moveDown press enter h ero.moveLeft press enter …" at bounding box center [324, 91] width 104 height 83
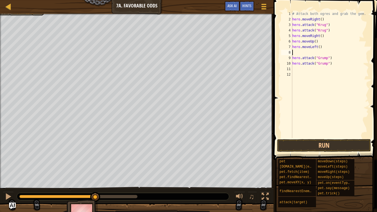
click at [320, 48] on div "# Attack both ogres and grab the gem. hero . moveRight ( ) hero . attack ( "[PE…" at bounding box center [329, 80] width 77 height 138
type textarea "hero.moveLeft(3)"
click at [321, 53] on div "# Attack both ogres and grab the gem. hero . moveRight ( ) hero . attack ( "[PE…" at bounding box center [329, 80] width 77 height 138
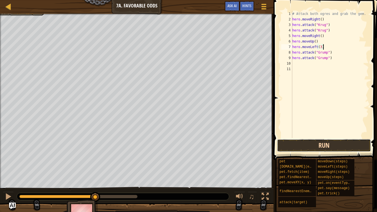
click at [333, 146] on button "Run" at bounding box center [324, 145] width 94 height 13
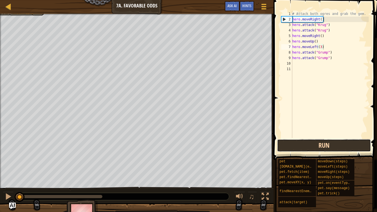
click at [333, 146] on button "Run" at bounding box center [324, 145] width 94 height 13
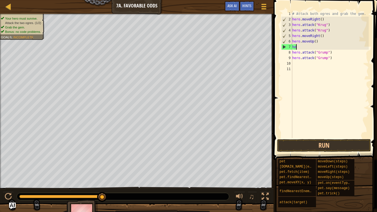
type textarea "h"
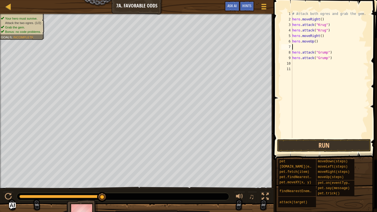
type textarea "hero.moveUp()"
click at [333, 58] on div "# Attack both ogres and grab the gem. hero . moveRight ( ) hero . attack ( "[PE…" at bounding box center [329, 80] width 77 height 138
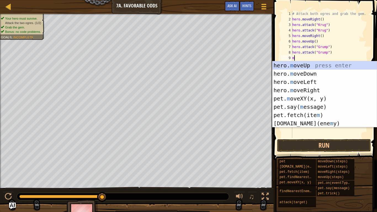
type textarea "mov"
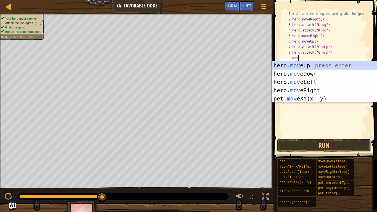
scroll to position [2, 1]
click at [325, 81] on div "hero. mov eUp press enter hero. mov eDown press enter hero. mov eLeft press ent…" at bounding box center [324, 90] width 104 height 58
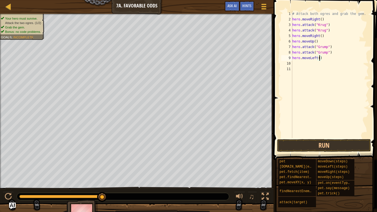
click at [320, 58] on div "# Attack both ogres and grab the gem. hero . moveRight ( ) hero . attack ( "[PE…" at bounding box center [329, 80] width 77 height 138
type textarea "hero.moveLeft(2)"
click at [337, 150] on button "Run" at bounding box center [324, 145] width 94 height 13
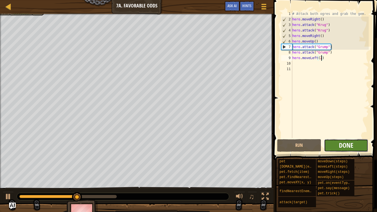
click at [353, 148] on span "Done" at bounding box center [346, 145] width 14 height 9
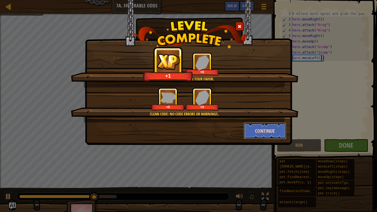
click at [264, 127] on button "Continue" at bounding box center [264, 130] width 43 height 17
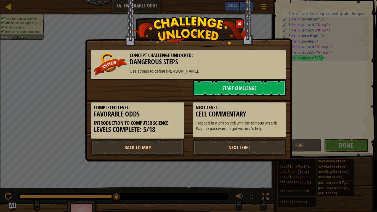
click at [242, 148] on link "Next Level" at bounding box center [238, 147] width 93 height 17
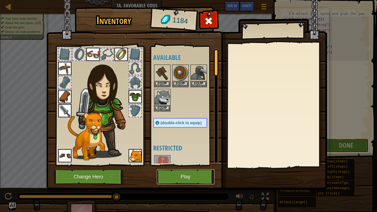
click at [201, 165] on button "Play" at bounding box center [186, 176] width 58 height 15
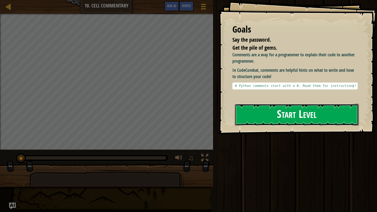
click at [318, 117] on button "Start Level" at bounding box center [297, 115] width 124 height 22
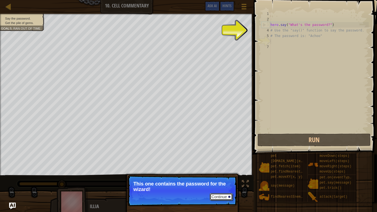
click at [226, 165] on button "Continue" at bounding box center [221, 196] width 23 height 7
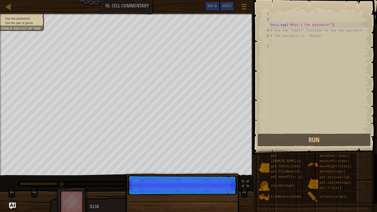
scroll to position [2, 0]
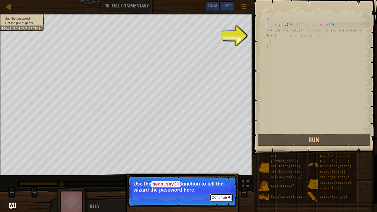
click at [226, 165] on button "Continue" at bounding box center [221, 197] width 23 height 7
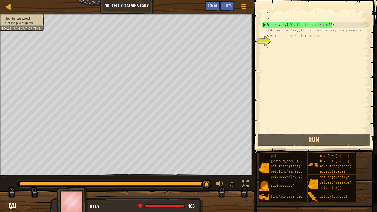
click at [329, 38] on div "hero . say ( "What's the password?" ) # Use the "say()" function to say the pas…" at bounding box center [318, 77] width 99 height 132
type textarea "# The password is: "Achoo""
click at [326, 40] on div "hero . say ( "What's the password?" ) # Use the "say()" function to say the pas…" at bounding box center [318, 77] width 99 height 132
click at [325, 147] on span at bounding box center [316, 69] width 128 height 170
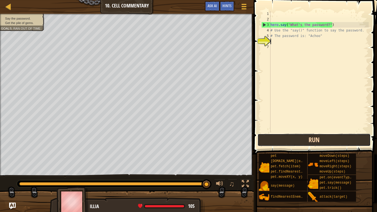
click at [323, 145] on button "Run" at bounding box center [313, 139] width 113 height 13
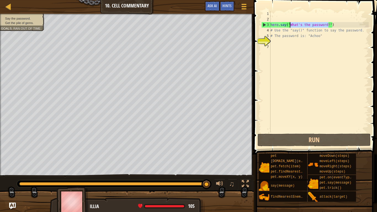
drag, startPoint x: 328, startPoint y: 26, endPoint x: 289, endPoint y: 24, distance: 38.6
click at [289, 24] on div "hero . say ( "What's the password?" ) # Use the "say()" function to say the pas…" at bounding box center [318, 77] width 99 height 132
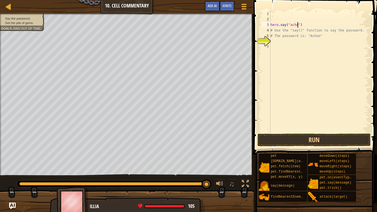
scroll to position [2, 4]
click at [304, 136] on button "Run" at bounding box center [313, 139] width 113 height 13
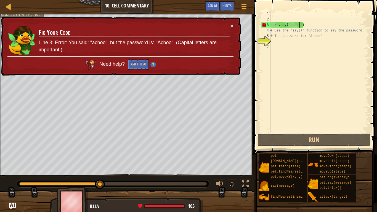
click at [290, 24] on div "hero . say ( "achoo" ) # Use the "say()" function to say the password. # The pa…" at bounding box center [318, 77] width 99 height 132
click at [291, 24] on div "hero . say ( "achoo" ) # Use the "say()" function to say the password. # The pa…" at bounding box center [318, 77] width 99 height 132
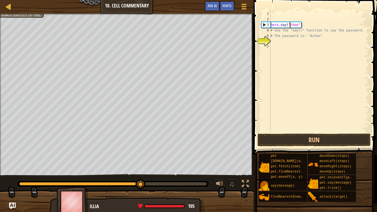
scroll to position [2, 3]
type textarea "hero.say("Achoo")"
click at [355, 142] on button "Run" at bounding box center [313, 139] width 113 height 13
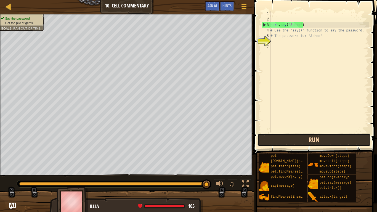
click at [355, 142] on button "Run" at bounding box center [313, 139] width 113 height 13
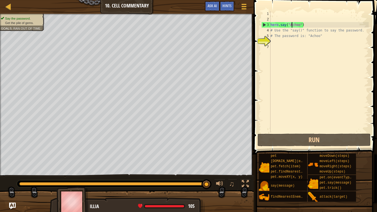
click at [308, 45] on div "hero . say ( "Achoo" ) # Use the "say()" function to say the password. # The pa…" at bounding box center [318, 77] width 99 height 132
click at [301, 40] on div "hero . say ( "Achoo" ) # Use the "say()" function to say the password. # The pa…" at bounding box center [318, 77] width 99 height 132
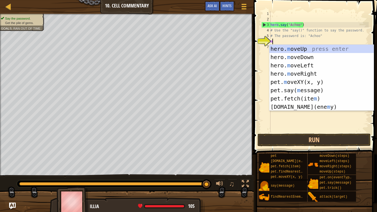
type textarea "mov"
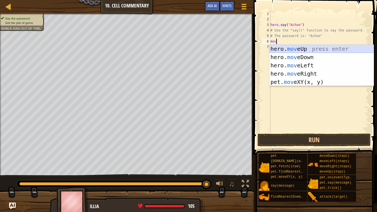
click at [302, 50] on div "hero. mov eUp press enter hero. mov eDown press enter hero. mov eLeft press ent…" at bounding box center [321, 74] width 104 height 58
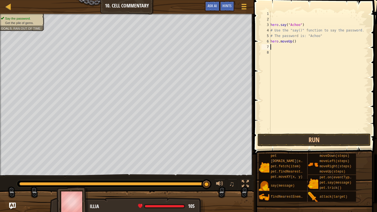
click at [294, 42] on div "hero . say ( "Achoo" ) # Use the "say()" function to say the password. # The pa…" at bounding box center [318, 77] width 99 height 132
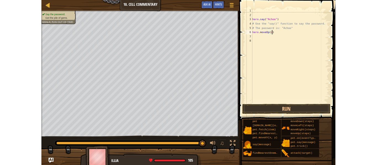
scroll to position [2, 4]
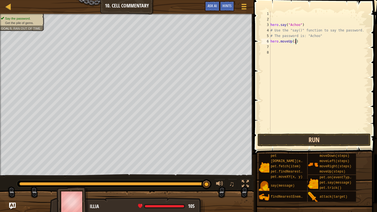
type textarea "hero.moveUp(2)"
click at [313, 140] on button "Run" at bounding box center [313, 139] width 113 height 13
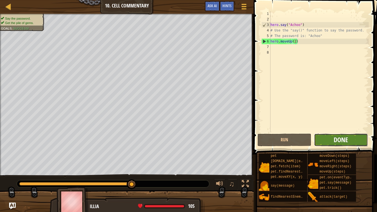
click at [340, 138] on span "Done" at bounding box center [340, 139] width 14 height 9
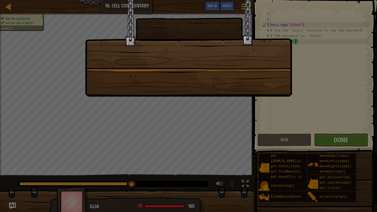
click at [340, 138] on div at bounding box center [188, 106] width 377 height 212
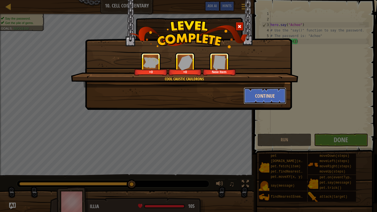
click at [278, 100] on button "Continue" at bounding box center [264, 95] width 43 height 17
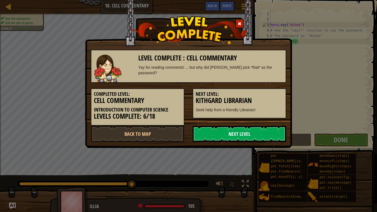
click at [259, 130] on link "Next Level" at bounding box center [238, 133] width 93 height 17
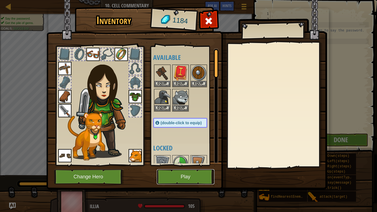
click at [192, 165] on button "Play" at bounding box center [186, 176] width 58 height 15
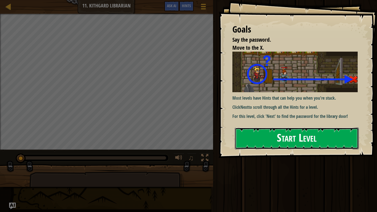
click at [268, 132] on button "Start Level" at bounding box center [297, 138] width 124 height 22
click at [267, 131] on button "Start Level" at bounding box center [297, 138] width 124 height 22
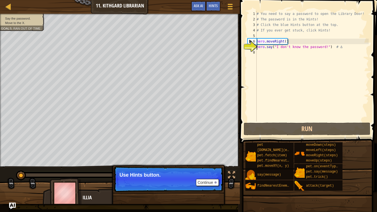
click at [200, 165] on p "Continue Use Hints button." at bounding box center [168, 178] width 109 height 25
click at [200, 165] on button "Continue" at bounding box center [207, 182] width 23 height 7
